Goal: Transaction & Acquisition: Purchase product/service

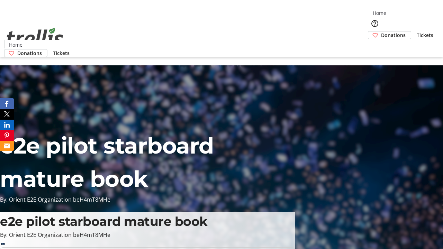
click at [381, 31] on span "Donations" at bounding box center [393, 34] width 25 height 7
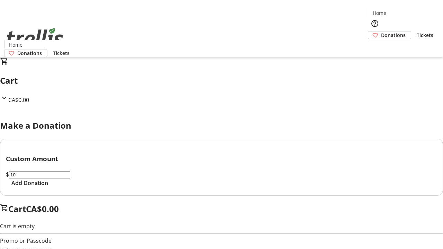
click at [48, 187] on span "Add Donation" at bounding box center [29, 183] width 37 height 8
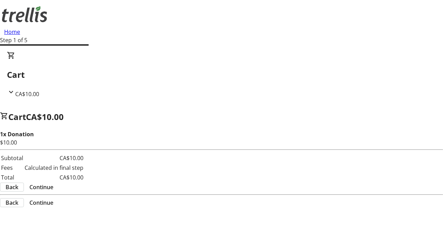
select select "CA"
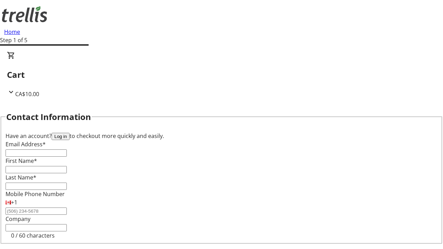
click at [70, 133] on button "Log in" at bounding box center [61, 136] width 18 height 7
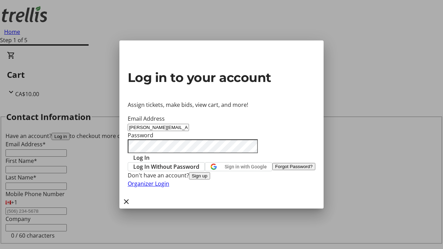
type input "[PERSON_NAME][EMAIL_ADDRESS][DOMAIN_NAME]"
click at [150, 154] on span "Log In" at bounding box center [141, 158] width 16 height 8
